Goal: Task Accomplishment & Management: Use online tool/utility

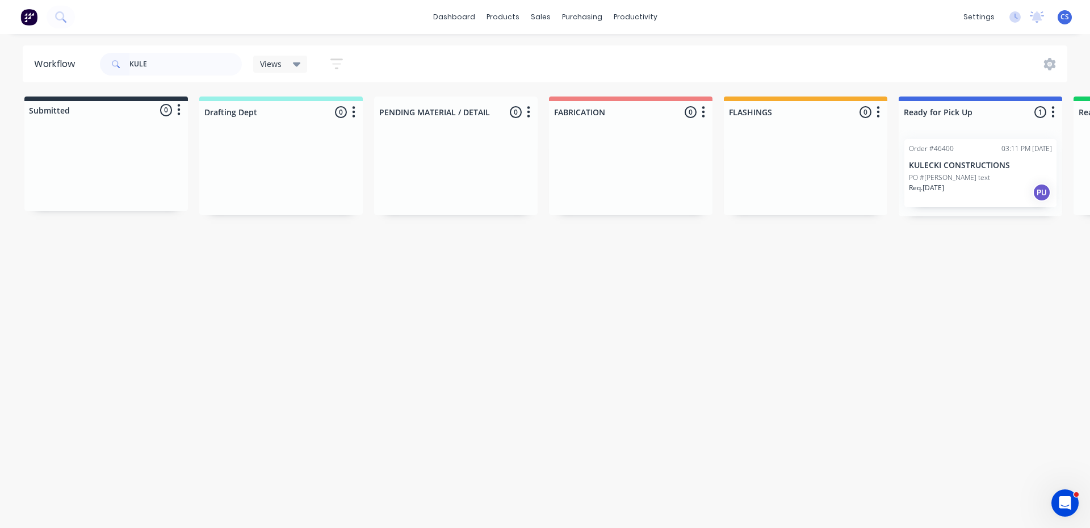
type input "KULE"
click at [991, 180] on div "PO #[PERSON_NAME] text" at bounding box center [980, 178] width 143 height 10
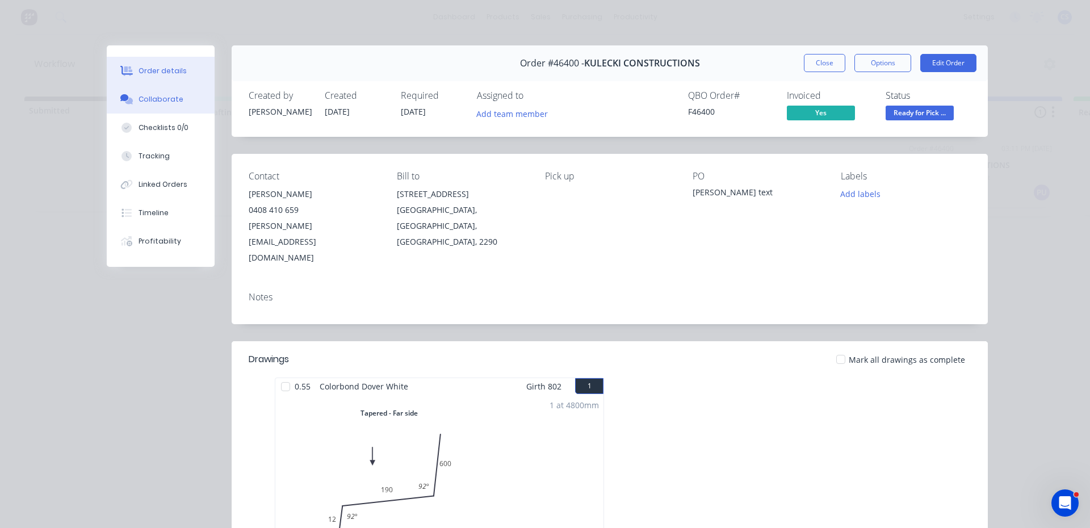
click at [175, 97] on button "Collaborate" at bounding box center [161, 99] width 108 height 28
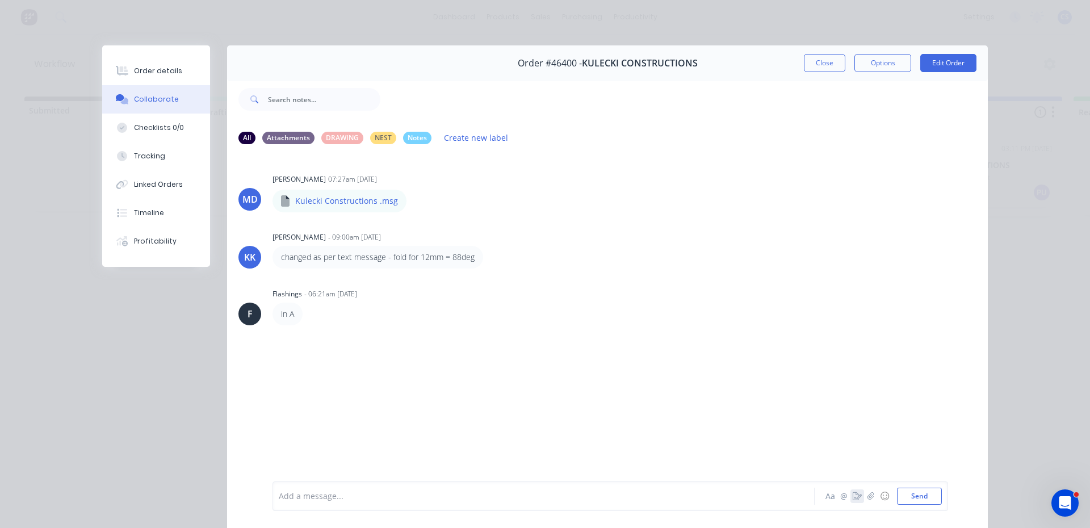
click at [855, 497] on icon "button" at bounding box center [857, 496] width 9 height 8
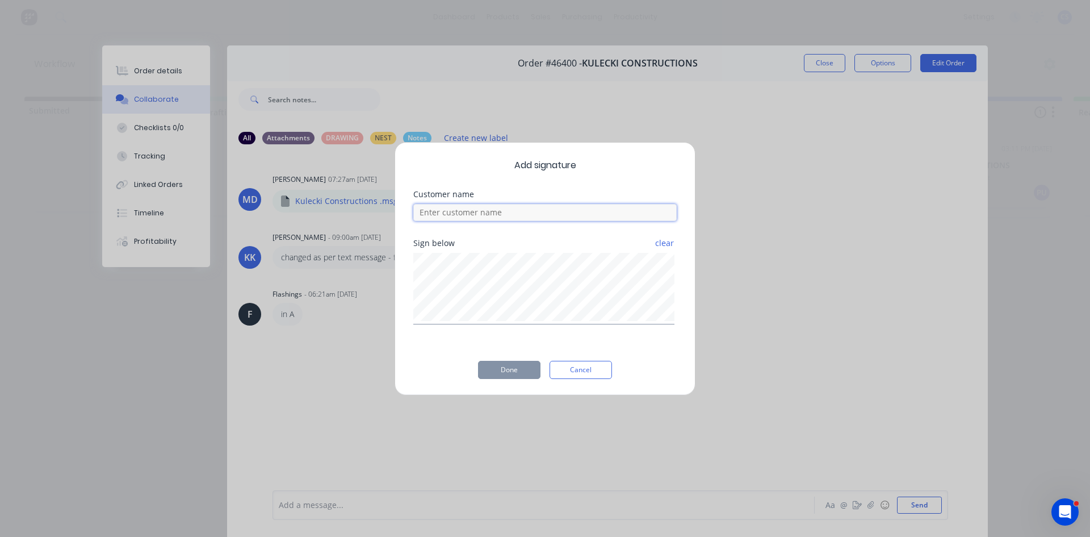
click at [535, 212] on input at bounding box center [544, 212] width 263 height 17
type input "[PERSON_NAME]"
click at [490, 371] on button "Done" at bounding box center [509, 370] width 62 height 18
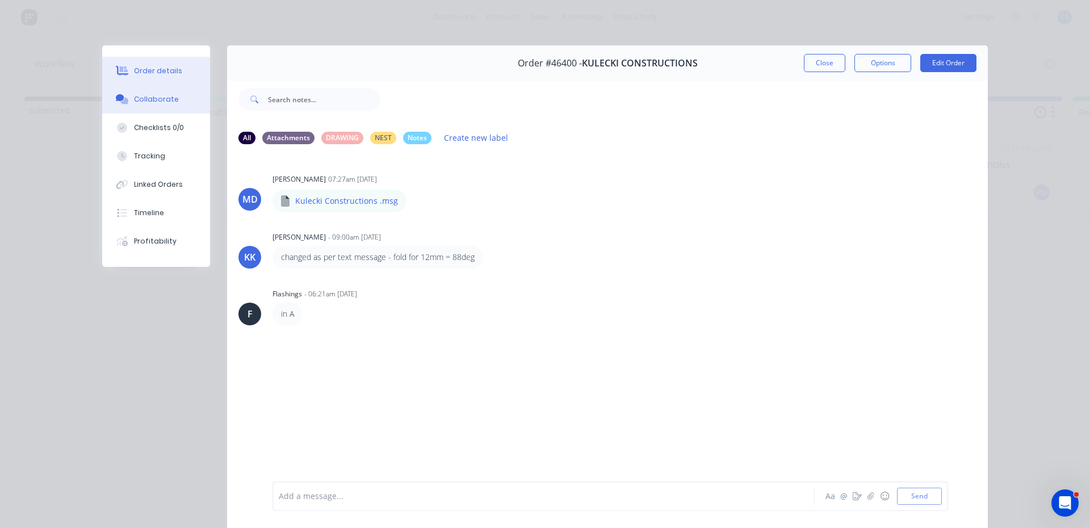
drag, startPoint x: 169, startPoint y: 74, endPoint x: 180, endPoint y: 80, distance: 13.0
click at [169, 74] on div "Order details" at bounding box center [158, 71] width 48 height 10
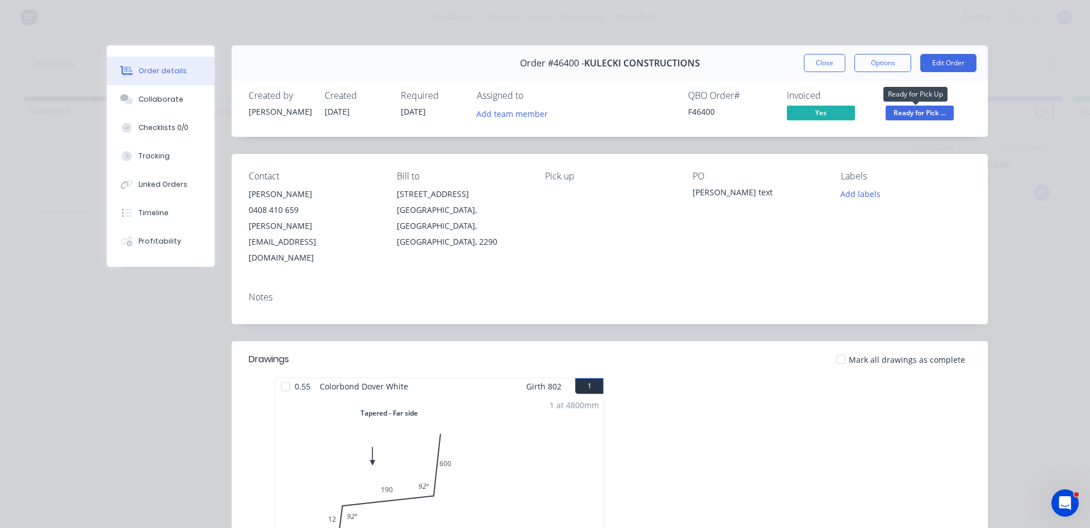
click at [941, 115] on span "Ready for Pick ..." at bounding box center [920, 113] width 68 height 14
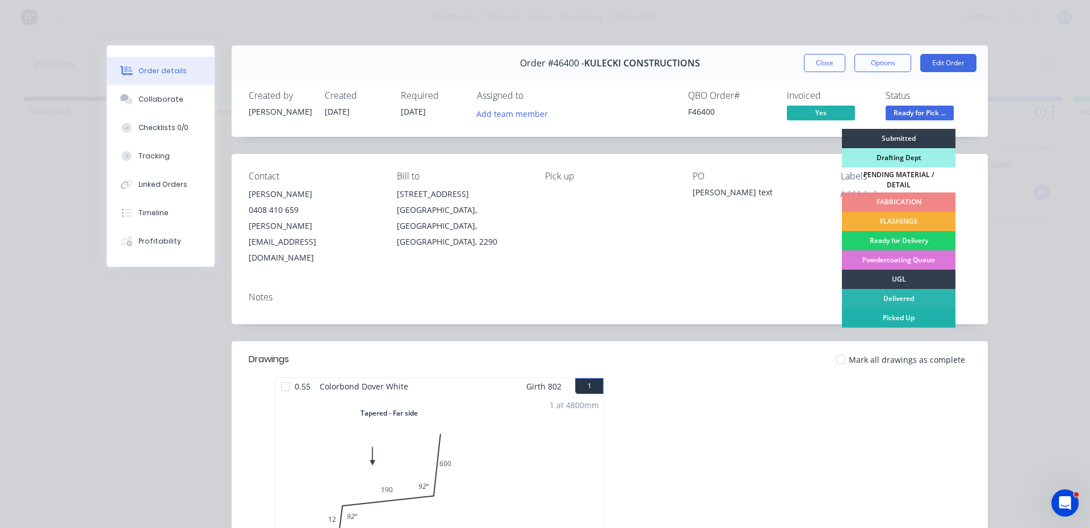
click at [899, 309] on div "Picked Up" at bounding box center [899, 317] width 114 height 19
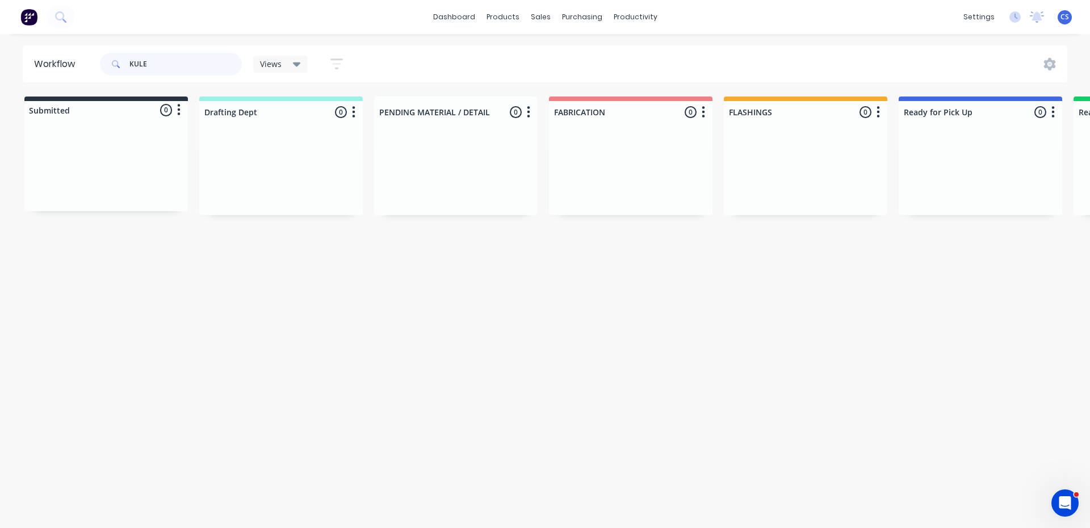
drag, startPoint x: 156, startPoint y: 65, endPoint x: 105, endPoint y: 52, distance: 52.6
click at [105, 53] on div "KULE" at bounding box center [171, 64] width 142 height 23
drag, startPoint x: 146, startPoint y: 66, endPoint x: 130, endPoint y: 65, distance: 15.9
click at [130, 65] on input "AXEL" at bounding box center [185, 64] width 112 height 23
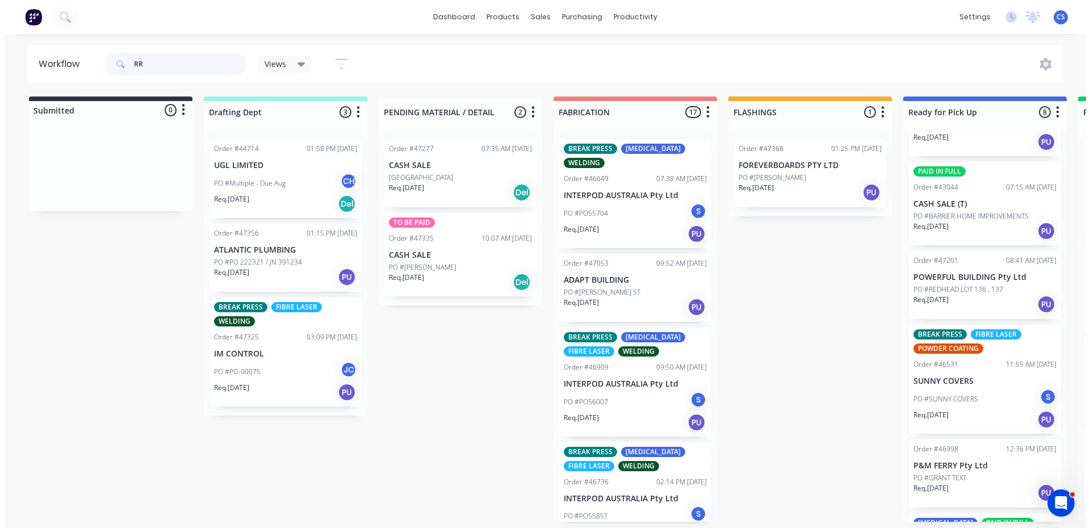
scroll to position [357, 0]
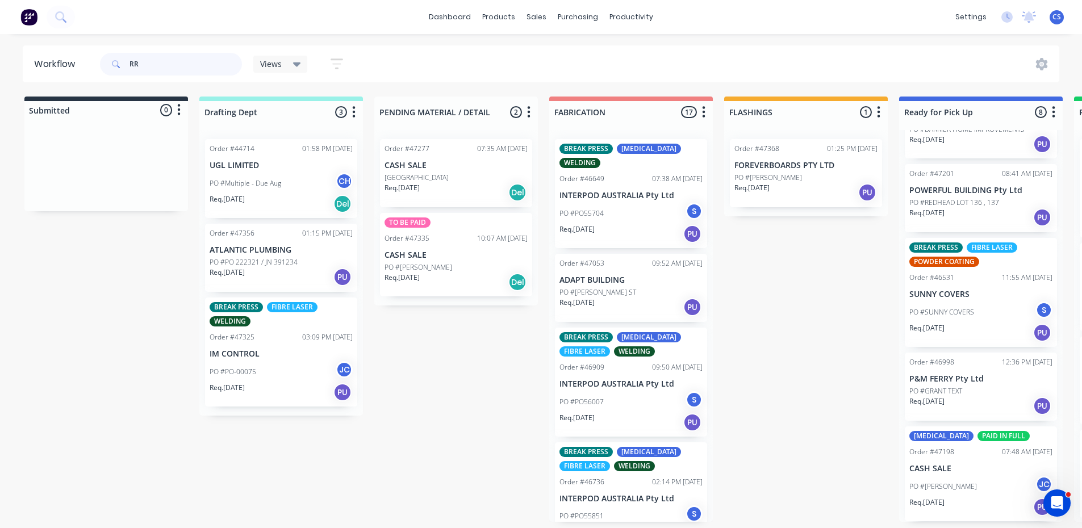
drag, startPoint x: 143, startPoint y: 68, endPoint x: 107, endPoint y: 64, distance: 36.0
click at [107, 64] on div "RR" at bounding box center [171, 64] width 142 height 23
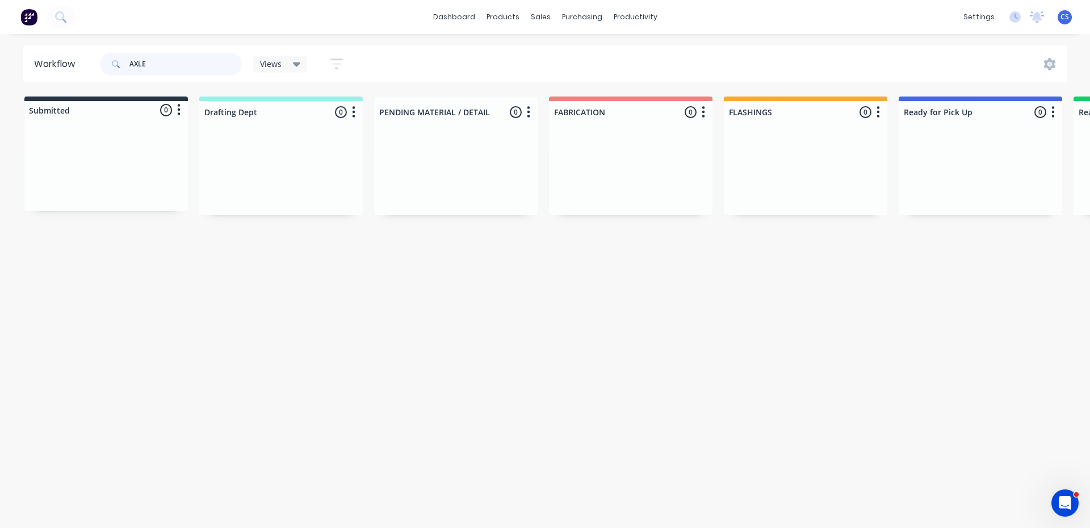
drag, startPoint x: 172, startPoint y: 65, endPoint x: 123, endPoint y: 65, distance: 49.4
click at [123, 65] on div "AXLE" at bounding box center [171, 64] width 142 height 23
click at [971, 198] on div "PAID IN FULL Order #47350 10:26 AM [DATE] CASH SALE (T) PO #[PERSON_NAME]. [DAT…" at bounding box center [981, 181] width 164 height 102
type input "JAYD"
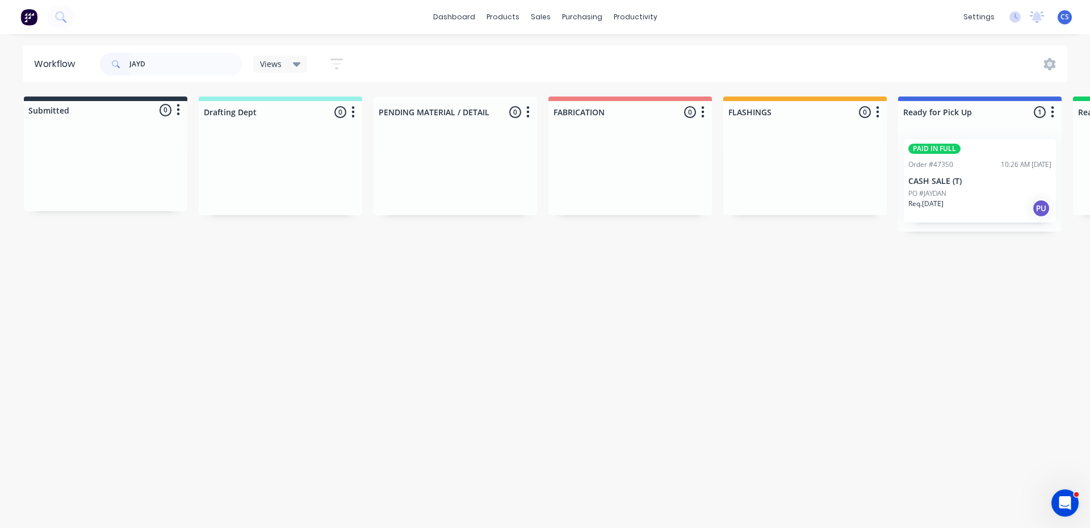
click at [968, 199] on div "Req. [DATE] PU" at bounding box center [980, 208] width 143 height 19
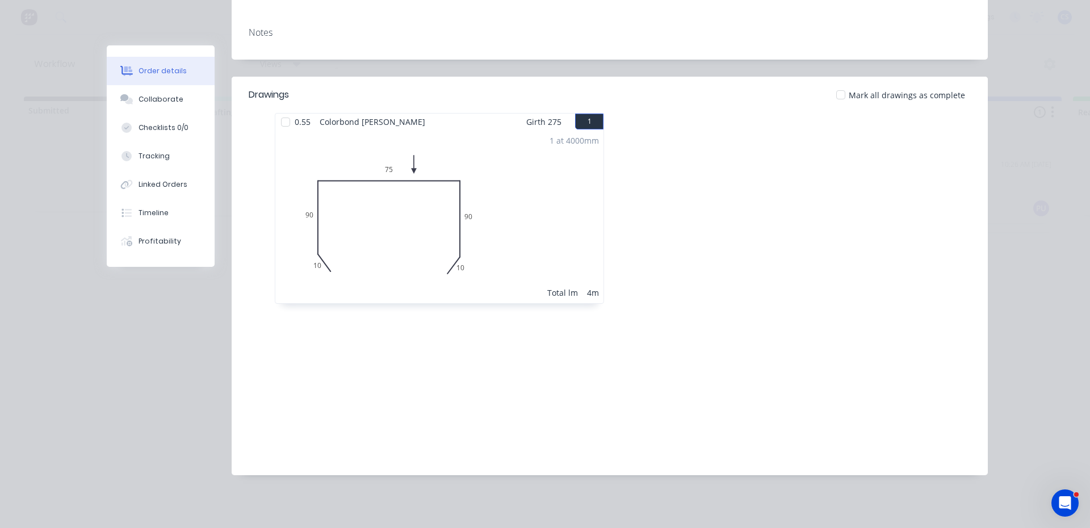
scroll to position [0, 0]
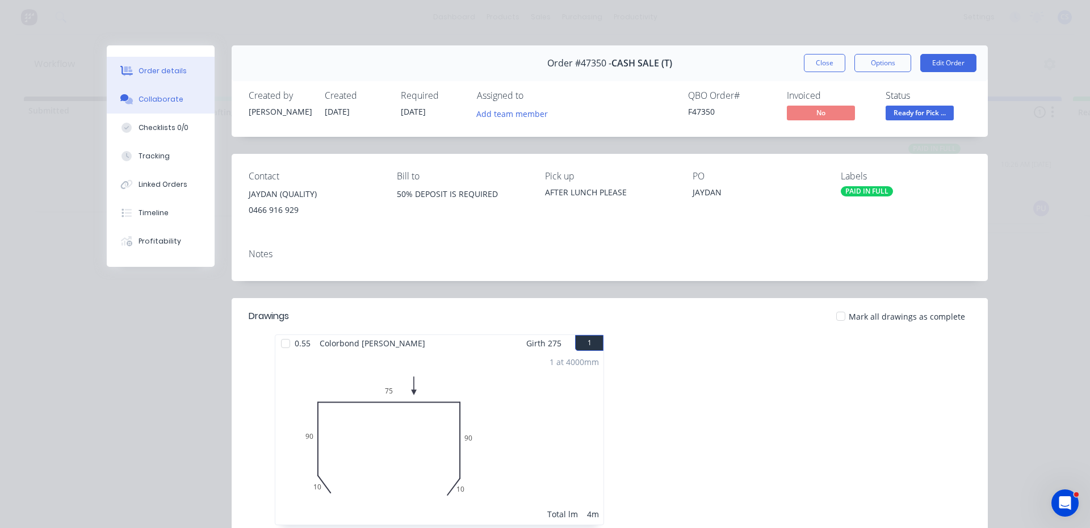
click at [144, 90] on button "Collaborate" at bounding box center [161, 99] width 108 height 28
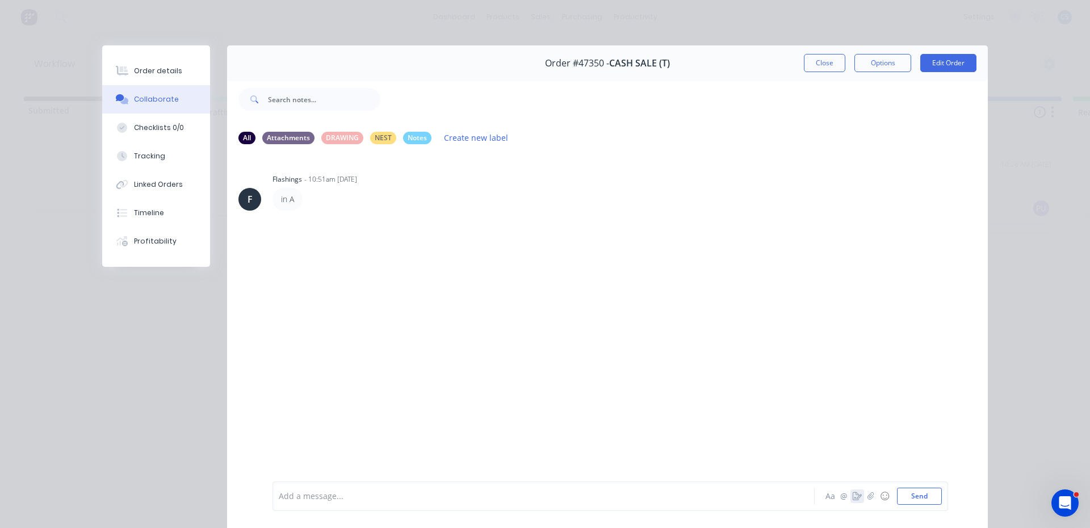
click at [853, 496] on icon "button" at bounding box center [857, 496] width 9 height 8
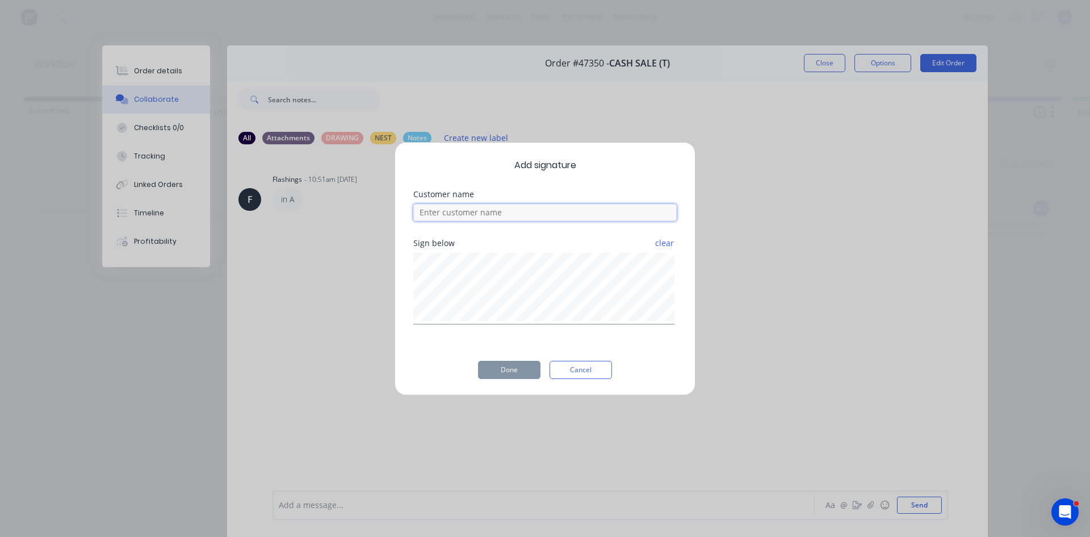
click at [514, 211] on input at bounding box center [544, 212] width 263 height 17
type input "JONTY"
click at [519, 370] on button "Done" at bounding box center [509, 370] width 62 height 18
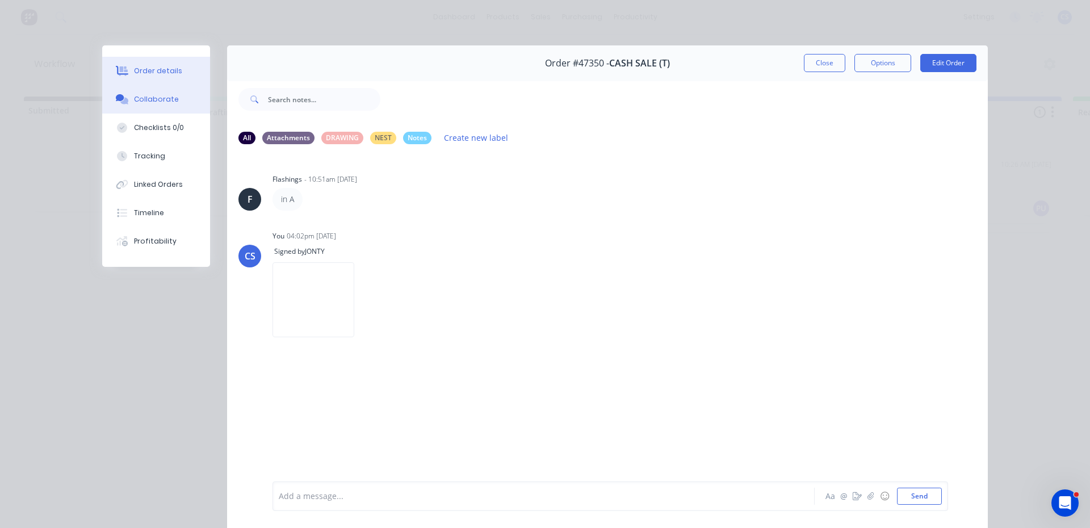
click at [162, 75] on div "Order details" at bounding box center [158, 71] width 48 height 10
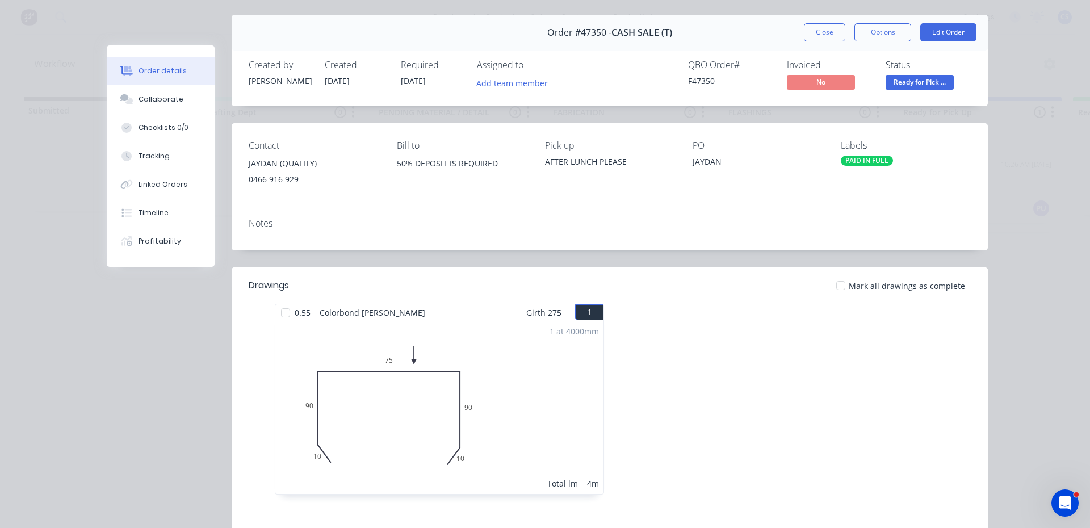
scroll to position [57, 0]
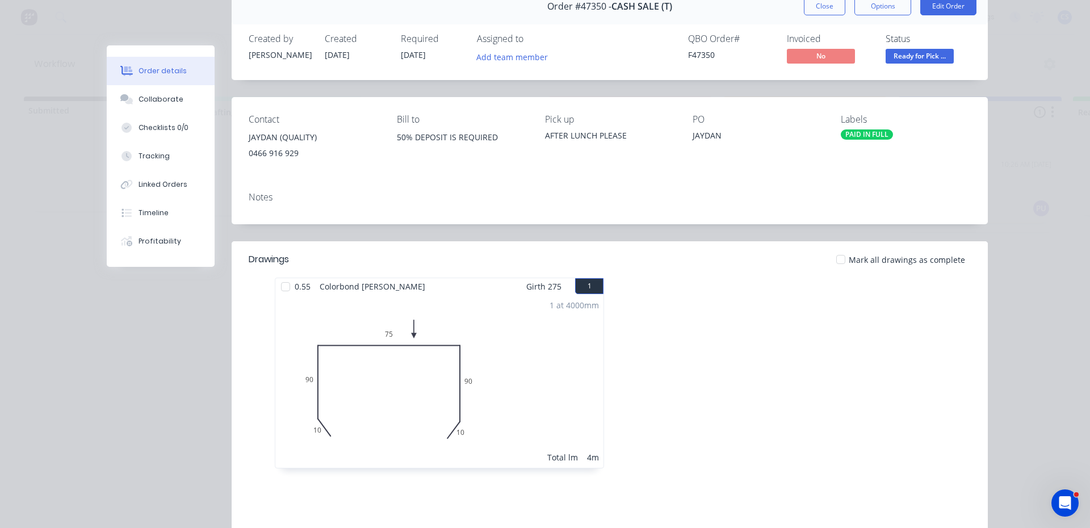
click at [940, 57] on span "Ready for Pick ..." at bounding box center [920, 56] width 68 height 14
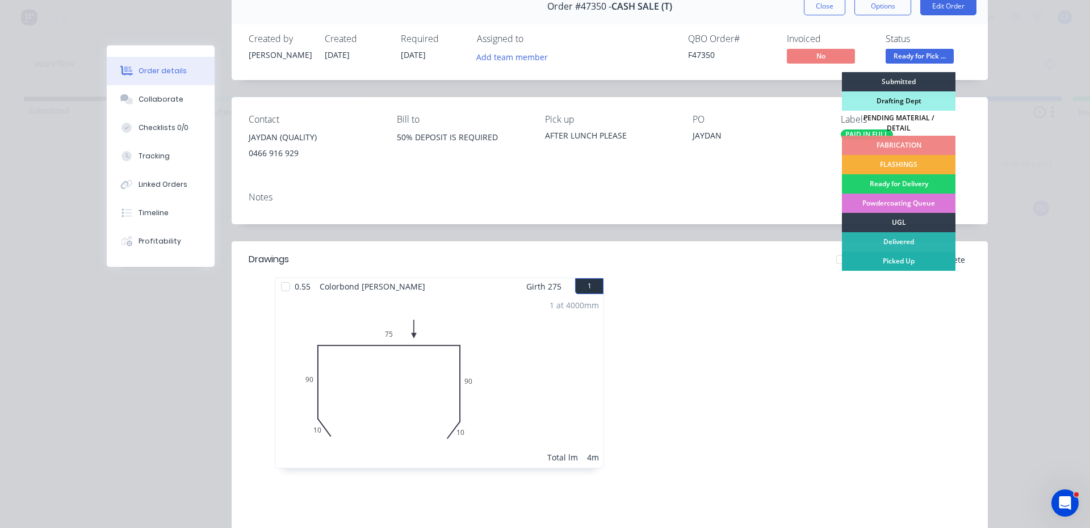
click at [914, 260] on div "Picked Up" at bounding box center [899, 261] width 114 height 19
